Goal: Navigation & Orientation: Find specific page/section

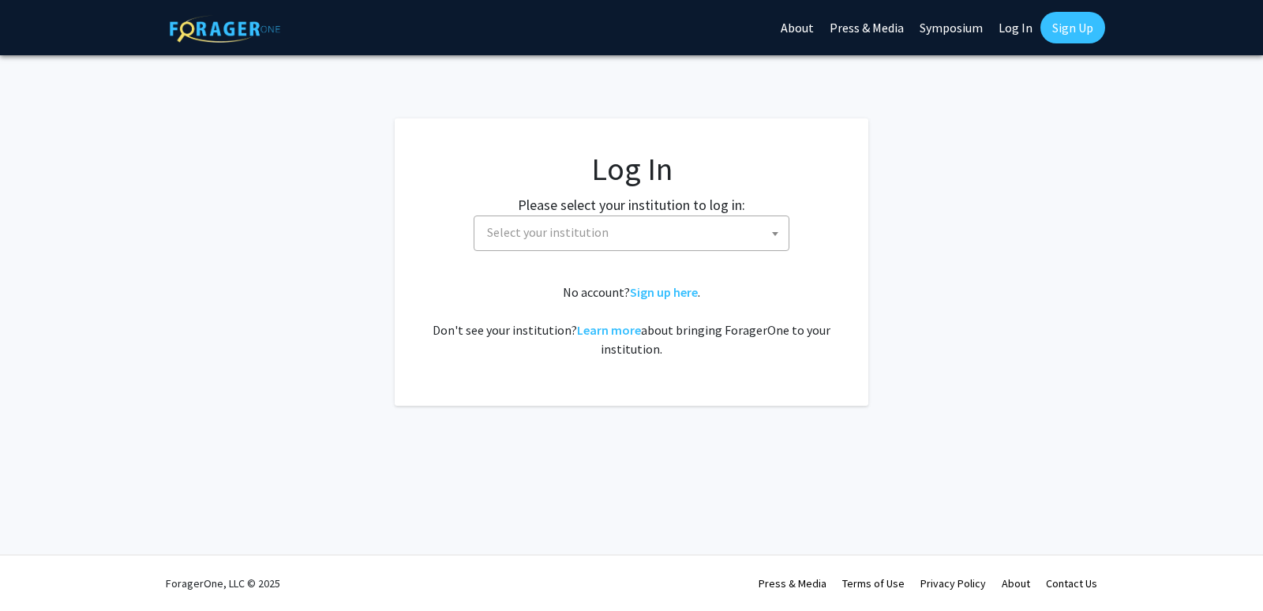
select select
click at [643, 293] on link "Sign up here" at bounding box center [664, 292] width 68 height 16
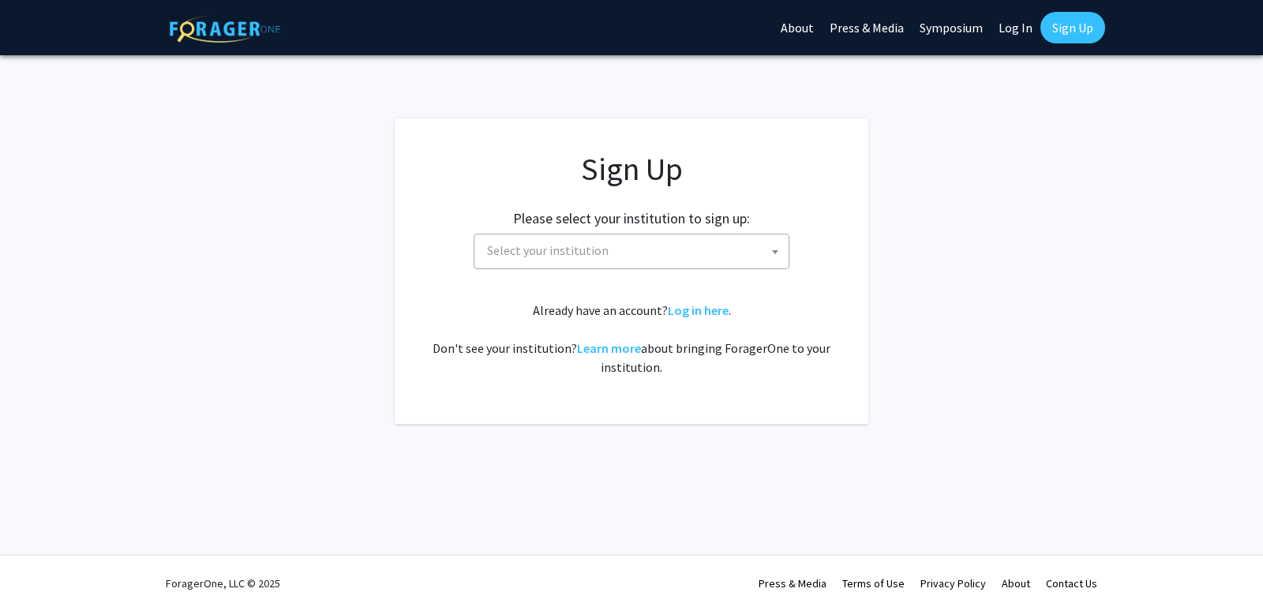
click at [1023, 27] on link "Log In" at bounding box center [1016, 27] width 50 height 55
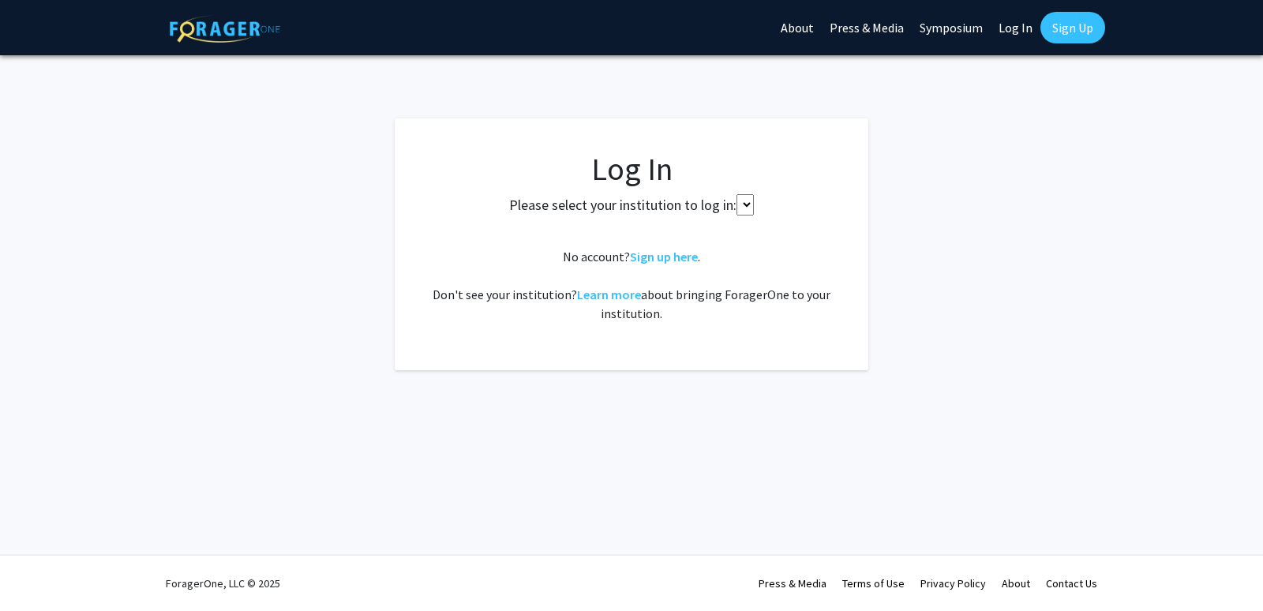
select select
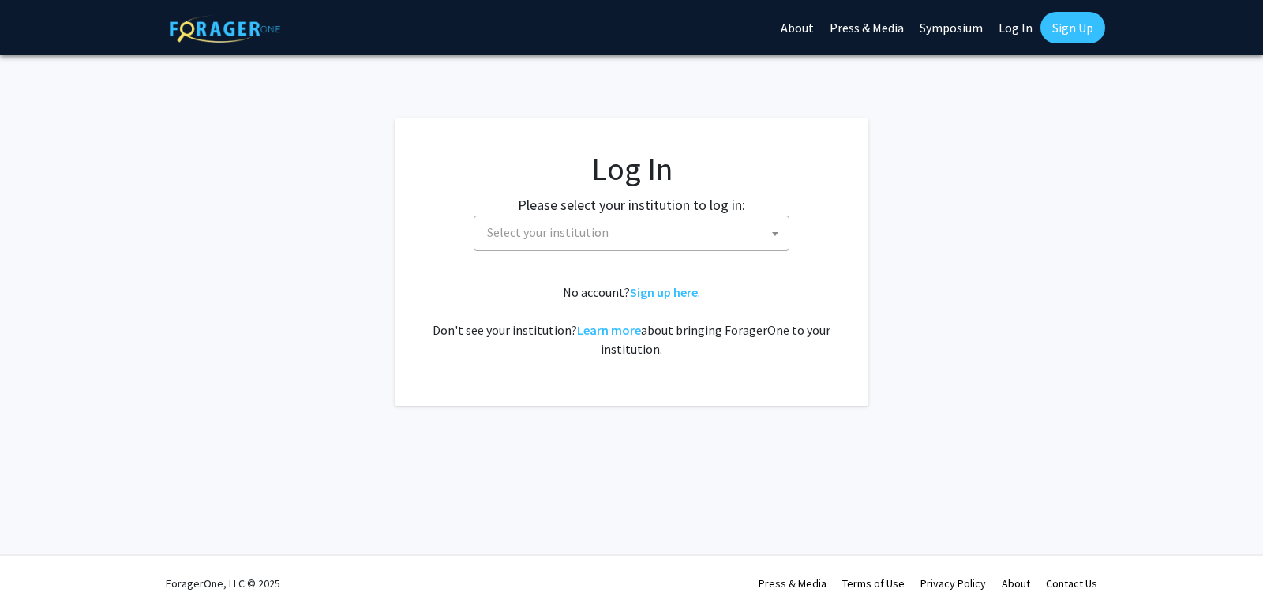
click at [1016, 585] on link "About" at bounding box center [1016, 583] width 28 height 14
